Goal: Task Accomplishment & Management: Use online tool/utility

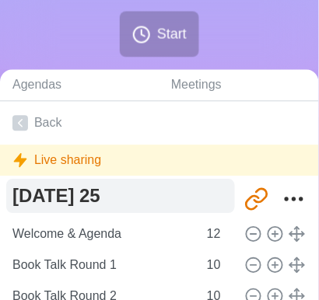
scroll to position [265, 0]
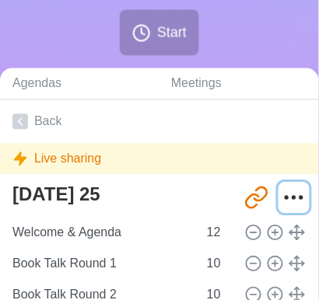
click at [284, 194] on icon "More" at bounding box center [294, 197] width 25 height 25
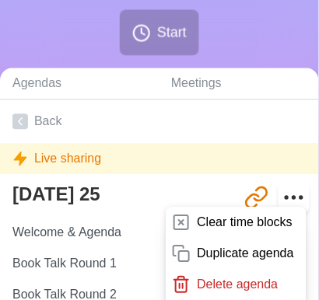
scroll to position [281, 0]
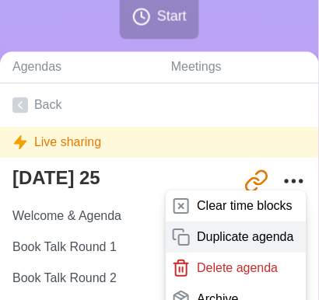
click at [212, 233] on p "Duplicate agenda" at bounding box center [245, 237] width 97 height 19
type textarea "[DATE] 25 copy"
type input "[URL][DOMAIN_NAME]"
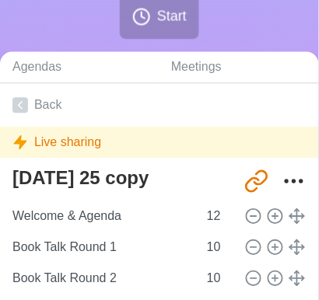
type textarea "[DATE] 25"
type input "[URL][DOMAIN_NAME]"
type textarea "[DATE] 25 copy"
type input "[URL][DOMAIN_NAME]"
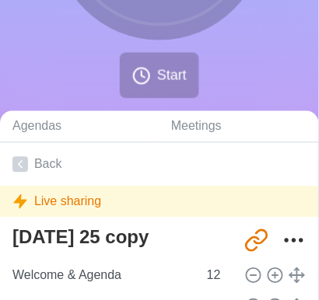
scroll to position [227, 0]
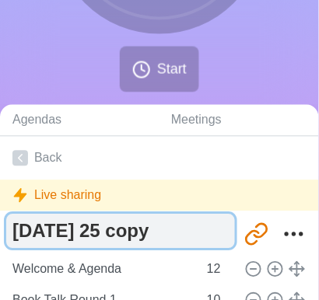
click at [170, 231] on textarea "[DATE] 25 copy" at bounding box center [120, 232] width 229 height 34
type textarea "[DATE] 25"
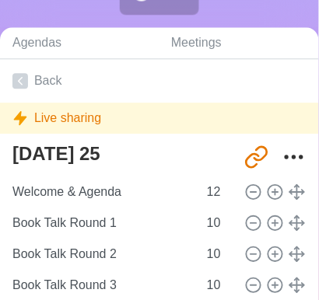
scroll to position [306, 0]
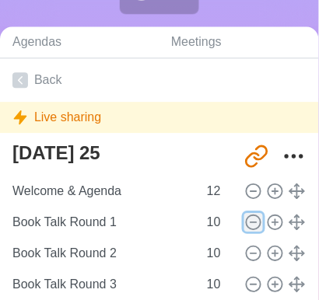
click at [251, 223] on line at bounding box center [253, 223] width 5 height 0
type input "Book Talk Round 2"
type input "Book Talk Round 3"
type input "Book Talk Round 4"
type input ""The Dirty Secret About Your Food" - Notes and Quotes"
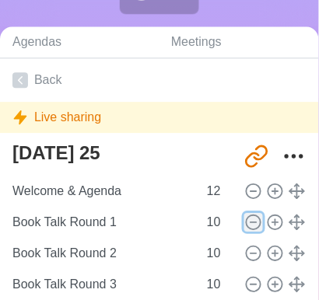
type input "30"
type input "Wrap Up"
type input "2"
click at [251, 223] on line at bounding box center [253, 223] width 5 height 0
type input "Book Talk Round 3"
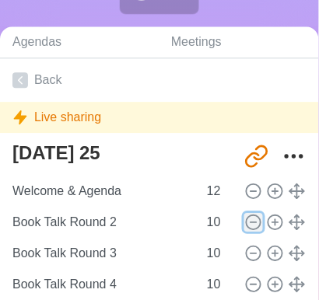
type input "Book Talk Round 4"
type input ""The Dirty Secret About Your Food" - Notes and Quotes"
type input "30"
type input "Wrap Up"
type input "2"
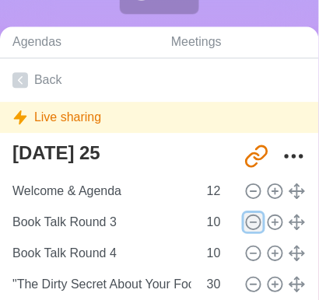
click at [251, 223] on line at bounding box center [253, 223] width 5 height 0
type input "Book Talk Round 4"
type input ""The Dirty Secret About Your Food" - Notes and Quotes"
type input "30"
type input "Wrap Up"
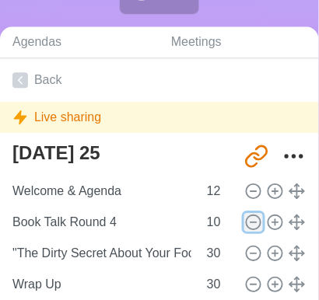
type input "2"
click at [251, 223] on line at bounding box center [253, 223] width 5 height 0
type input ""The Dirty Secret About Your Food" - Notes and Quotes"
type input "30"
type input "Wrap Up"
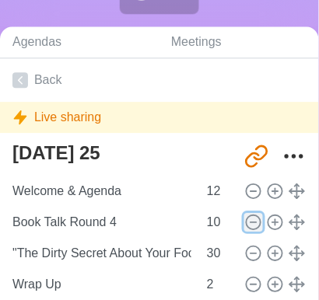
type input "2"
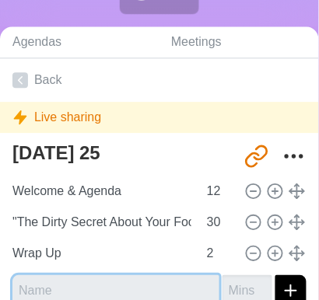
click at [86, 288] on input "text" at bounding box center [115, 290] width 207 height 31
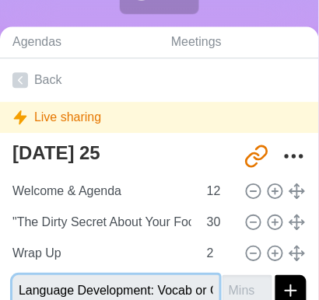
click at [137, 282] on input "Language Development: Vocab or Grammar" at bounding box center [115, 290] width 207 height 31
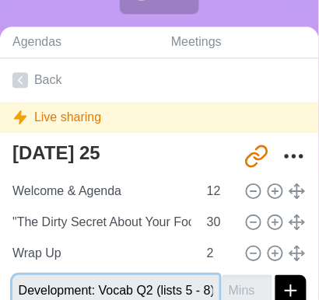
scroll to position [0, 63]
type input "Language Development: Vocab Q2 (lists 5 - 8)"
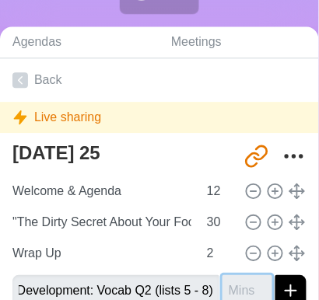
scroll to position [0, 0]
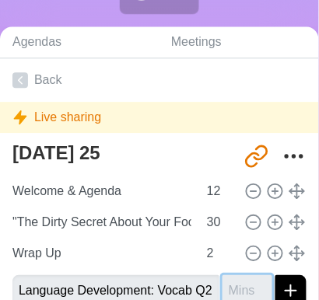
click at [234, 275] on input "number" at bounding box center [248, 290] width 50 height 31
type input "20"
click at [275, 275] on button "submit" at bounding box center [290, 290] width 31 height 31
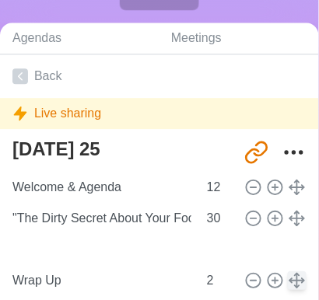
type input "Language Development: Vocab Q2 (lists 5 - 8)"
type input "20"
type input "Wrap Up"
type input "2"
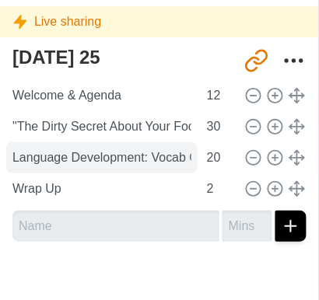
scroll to position [402, 0]
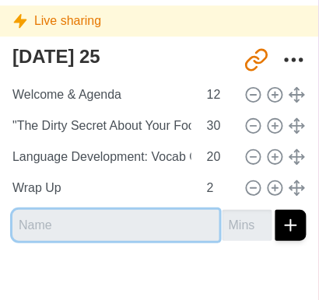
click at [89, 221] on input "text" at bounding box center [115, 225] width 207 height 31
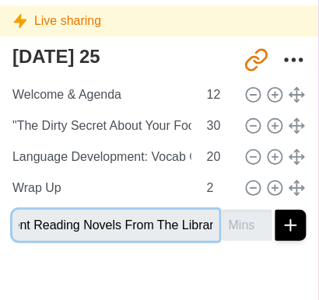
scroll to position [0, 226]
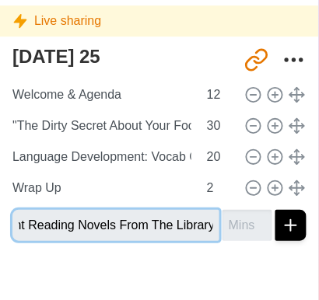
type input "Q2: Getting Pages - Get new Independent Reading Novels From The Library"
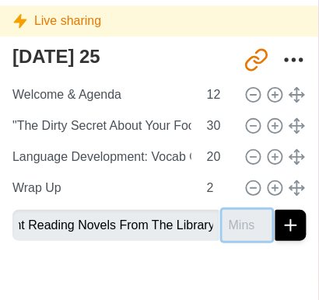
scroll to position [0, 0]
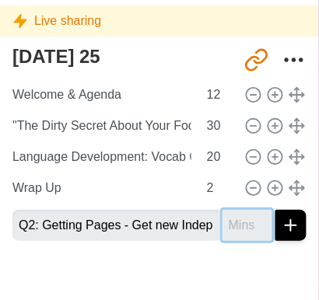
click at [240, 228] on input "number" at bounding box center [248, 225] width 50 height 31
type input "30"
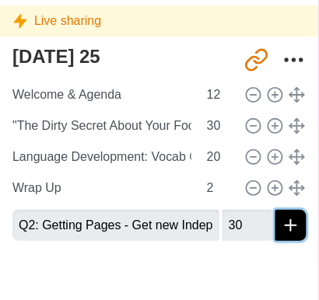
click at [286, 232] on icon "submit" at bounding box center [291, 225] width 19 height 19
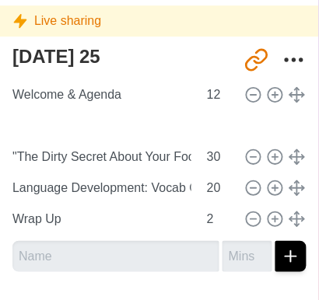
type input "Q2: Getting Pages - Get new Independent Reading Novels From The Library"
type input ""The Dirty Secret About Your Food" - Notes and Quotes"
type input "30"
type input "Language Development: Vocab Q2 (lists 5 - 8)"
type input "20"
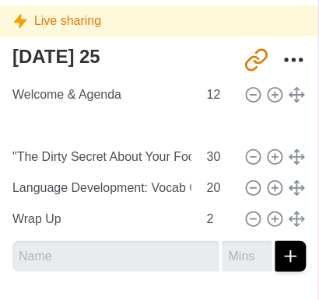
type input "Wrap Up"
type input "2"
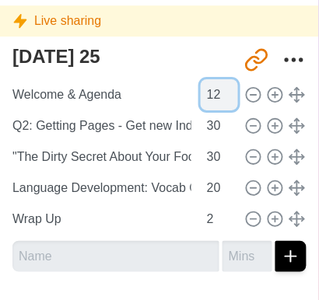
click at [211, 99] on input "12" at bounding box center [219, 94] width 37 height 31
type input "1"
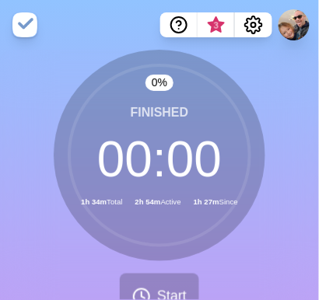
type input "7"
click at [289, 96] on div "0 % Finished 00 : 00 1h 29m Total 2h 54m Active 1h 27m Since Start" at bounding box center [159, 191] width 319 height 282
click at [171, 284] on button "Start" at bounding box center [159, 297] width 79 height 46
